Goal: Task Accomplishment & Management: Complete application form

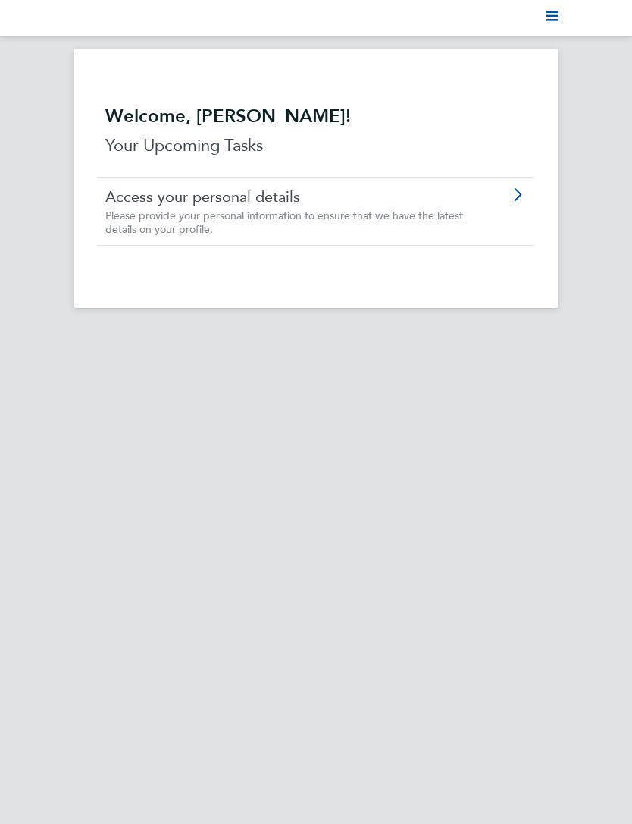
click at [551, 24] on svg-icon "Main navigation" at bounding box center [553, 18] width 12 height 18
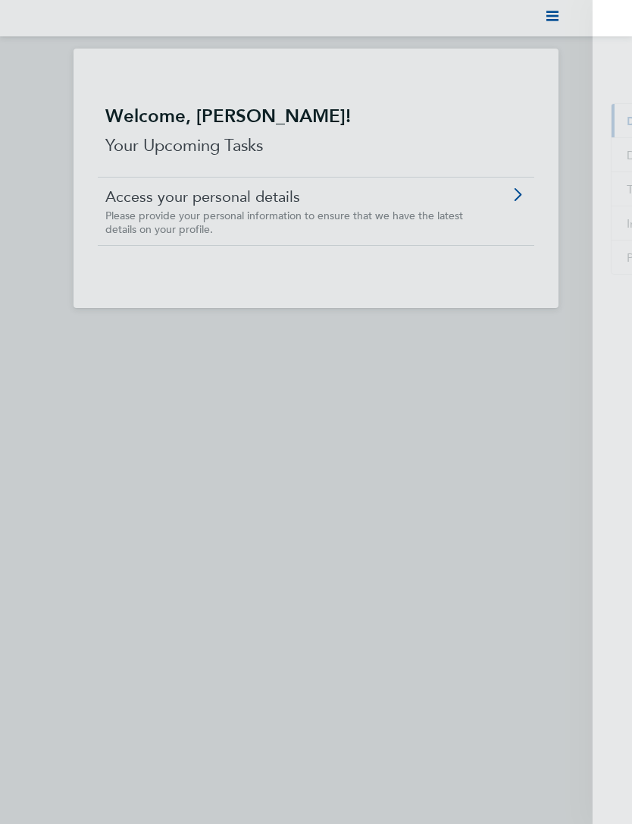
click at [532, 191] on span "Timesheets" at bounding box center [519, 189] width 63 height 14
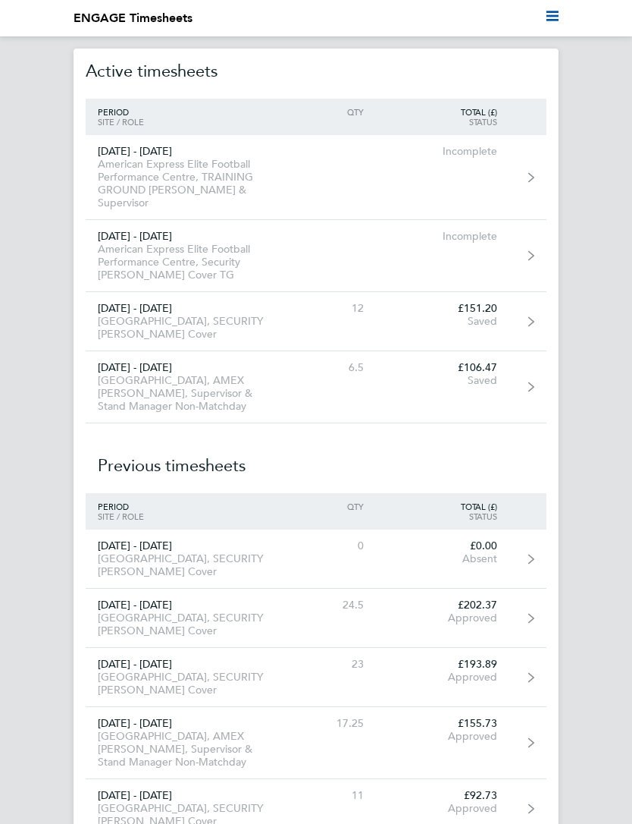
click at [478, 315] on div "Saved" at bounding box center [442, 321] width 133 height 13
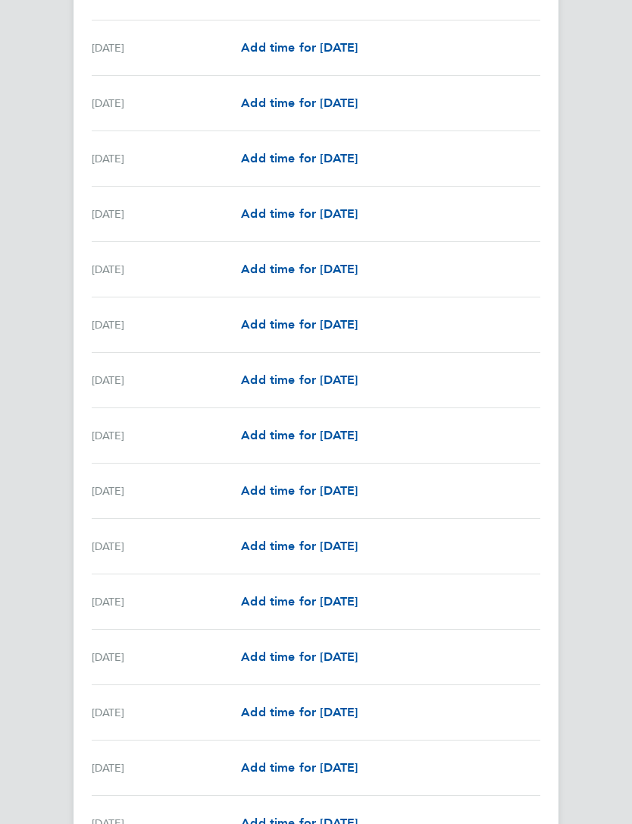
scroll to position [1288, 0]
click at [146, 557] on div "[DATE] Add time for [DATE] Add time for [DATE]" at bounding box center [316, 546] width 449 height 55
click at [328, 542] on span "Add time for [DATE]" at bounding box center [299, 545] width 117 height 14
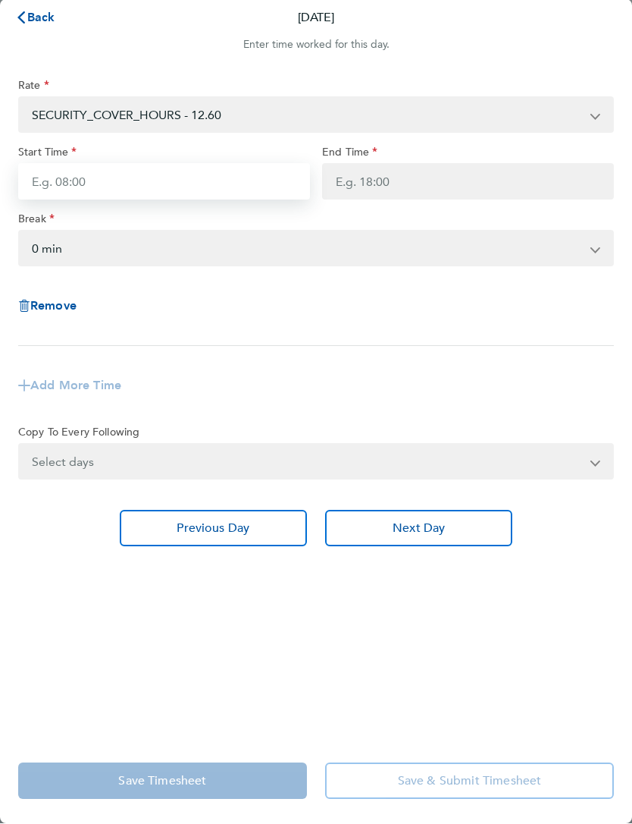
click at [212, 189] on input "Start Time" at bounding box center [164, 182] width 292 height 36
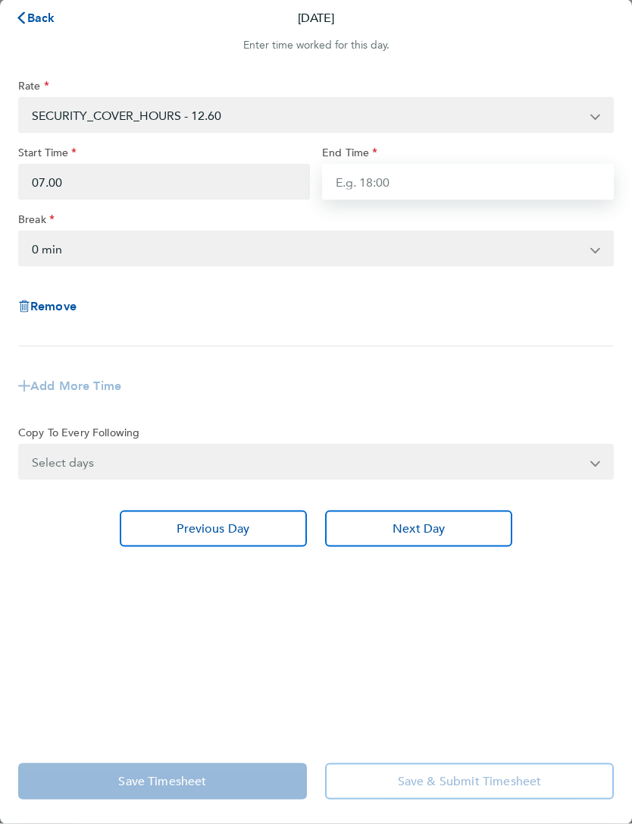
click at [399, 185] on input "End Time" at bounding box center [468, 182] width 292 height 36
type input "07:00"
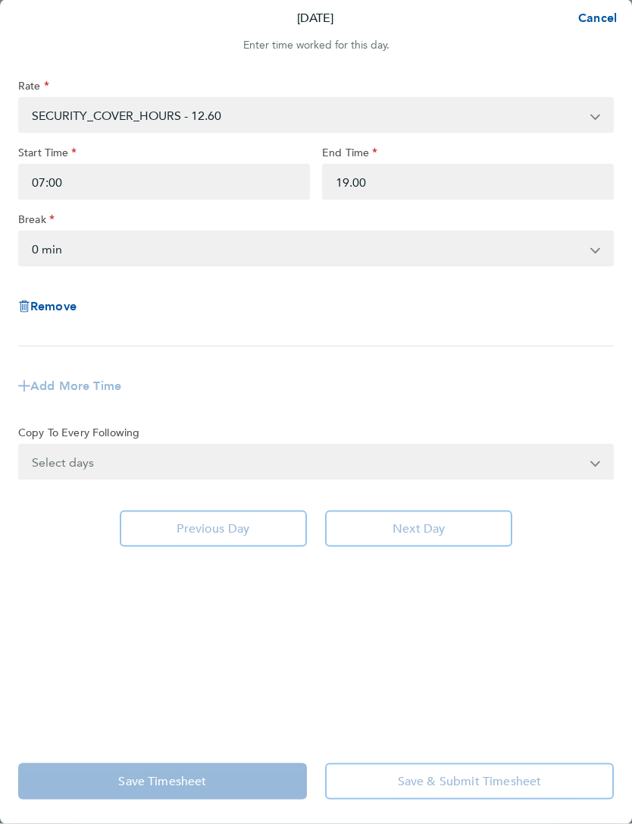
click at [472, 384] on div "Add More Time" at bounding box center [316, 386] width 608 height 55
type input "19:00"
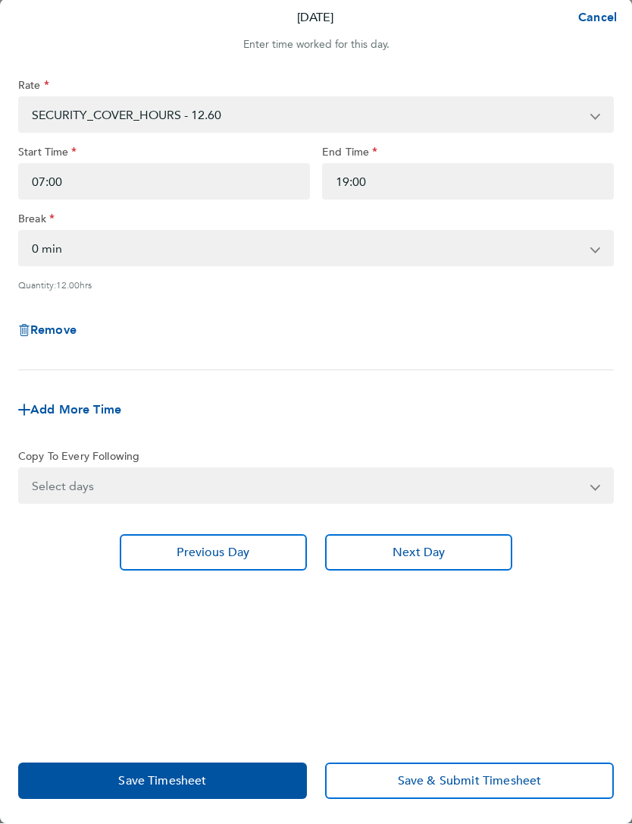
click at [192, 779] on span "Save Timesheet" at bounding box center [162, 780] width 88 height 15
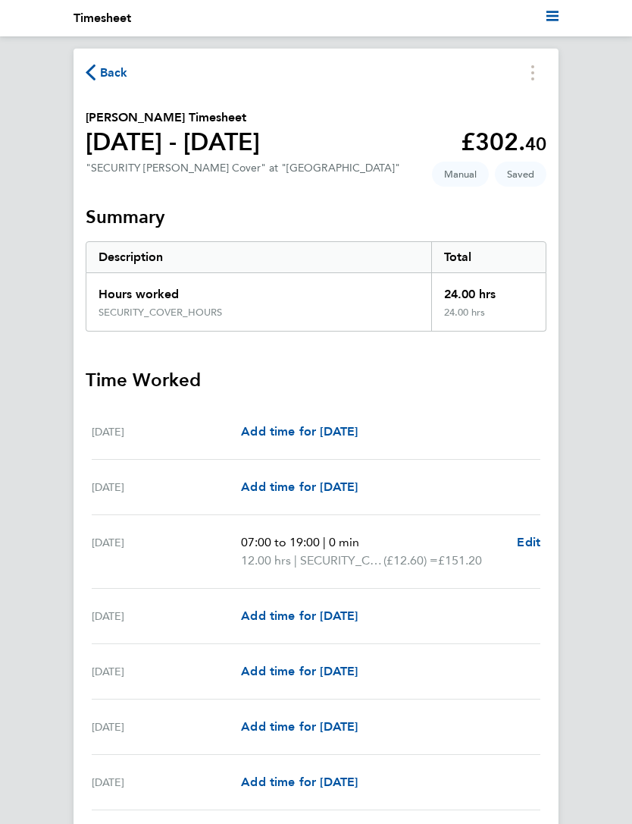
click at [111, 67] on span "Back" at bounding box center [114, 73] width 28 height 18
